Goal: Navigation & Orientation: Find specific page/section

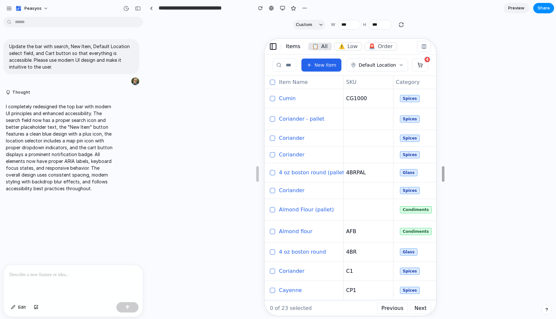
drag, startPoint x: 421, startPoint y: 178, endPoint x: 439, endPoint y: 101, distance: 79.5
click at [419, 69] on button "Cart 4" at bounding box center [419, 64] width 16 height 13
click at [391, 68] on button "Default Location" at bounding box center [376, 64] width 61 height 13
click at [328, 64] on span "New Item" at bounding box center [325, 64] width 22 height 7
click at [282, 63] on input "Search inventory items" at bounding box center [284, 64] width 24 height 13
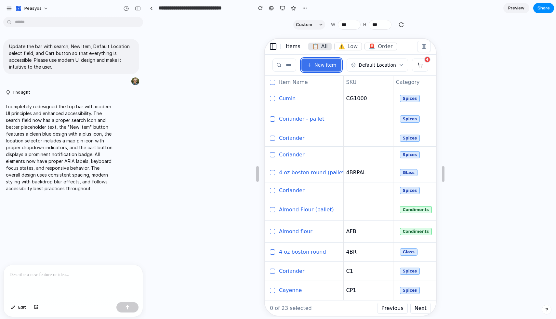
click at [327, 64] on span "New Item" at bounding box center [325, 64] width 22 height 7
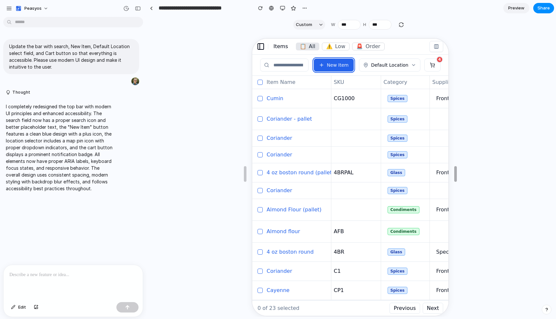
type input "***"
drag, startPoint x: 444, startPoint y: 174, endPoint x: 456, endPoint y: 172, distance: 12.1
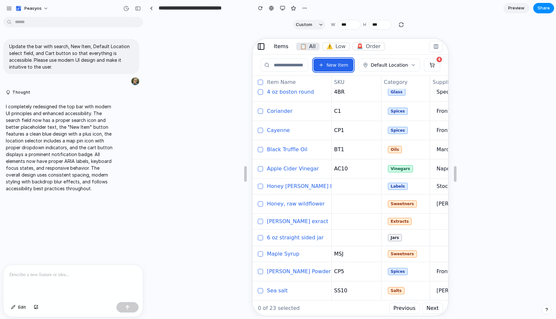
scroll to position [165, 0]
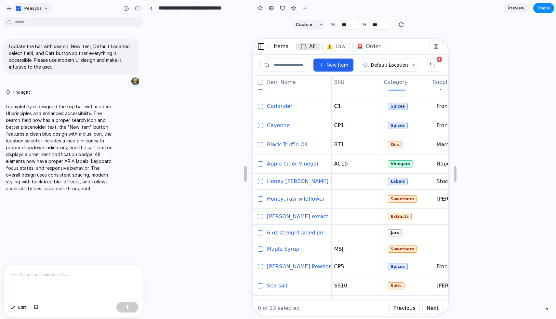
click at [41, 9] on span "peasyos" at bounding box center [32, 8] width 17 height 7
click at [6, 9] on div "Settings Invite members Change theme Sign out" at bounding box center [278, 159] width 556 height 319
click at [10, 8] on div "button" at bounding box center [9, 9] width 6 height 6
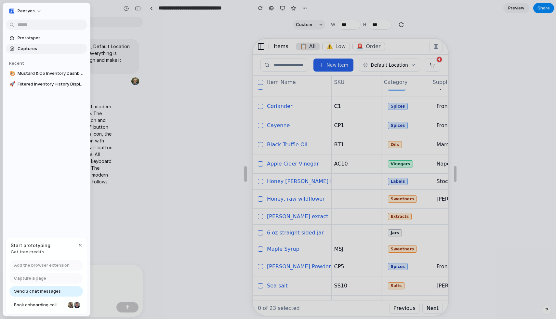
click at [34, 51] on span "Captures" at bounding box center [51, 49] width 67 height 7
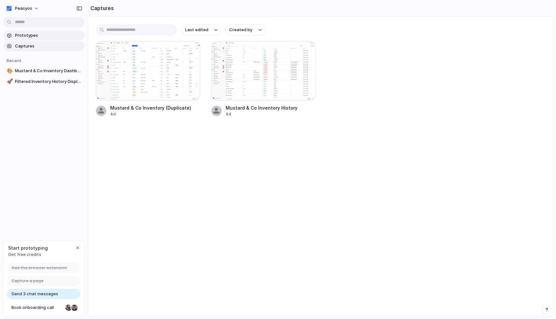
click at [26, 36] on span "Prototypes" at bounding box center [48, 35] width 67 height 7
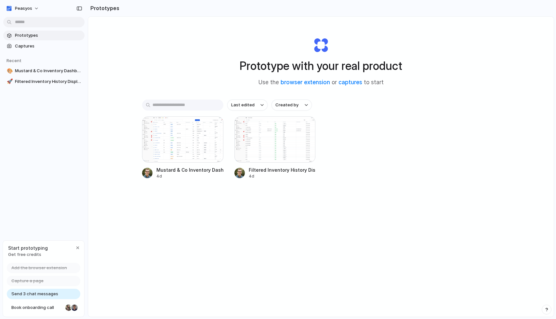
scroll to position [1, 0]
click at [351, 104] on div "Last edited Created by" at bounding box center [321, 104] width 358 height 11
